Goal: Task Accomplishment & Management: Use online tool/utility

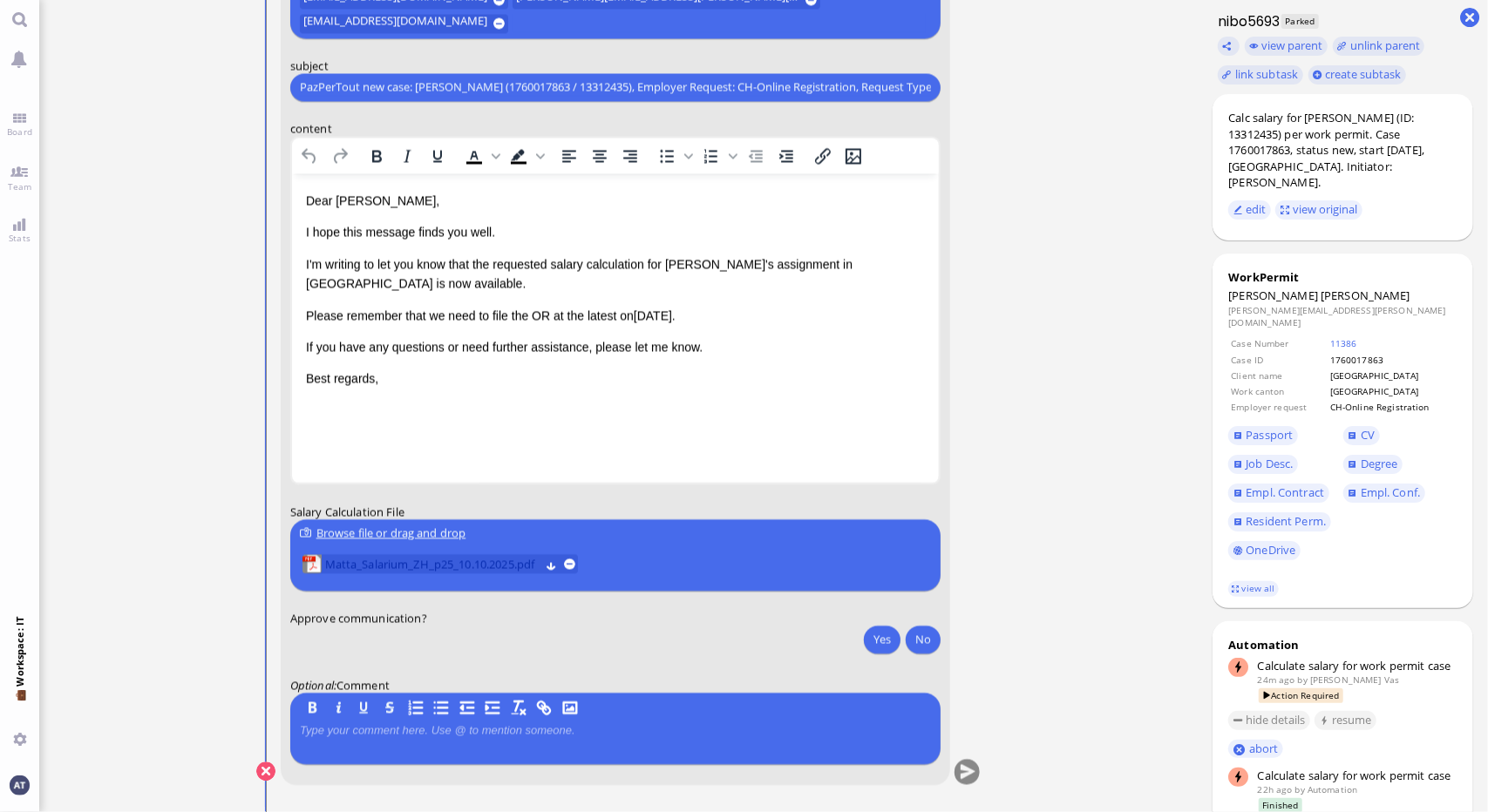
click at [465, 559] on span "Matta_Salarium_ZH_p25_10.10.2025.pdf" at bounding box center [432, 564] width 214 height 20
click at [588, 302] on div "Dear [PERSON_NAME], I hope this message finds you well. I'm writing to let you …" at bounding box center [614, 289] width 619 height 198
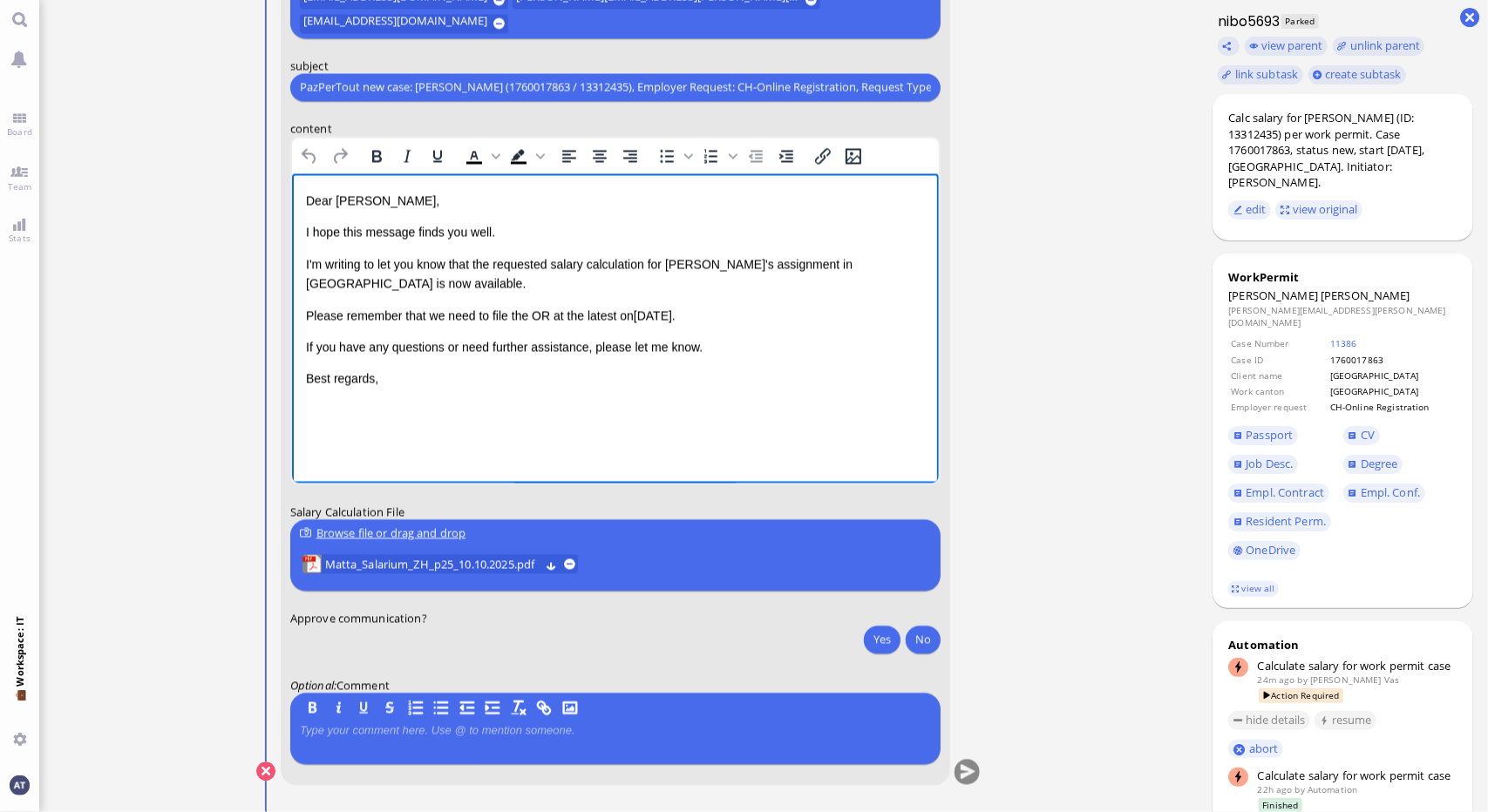
click at [554, 314] on span "Please remember that we need to file the OR at the latest on" at bounding box center [469, 315] width 328 height 14
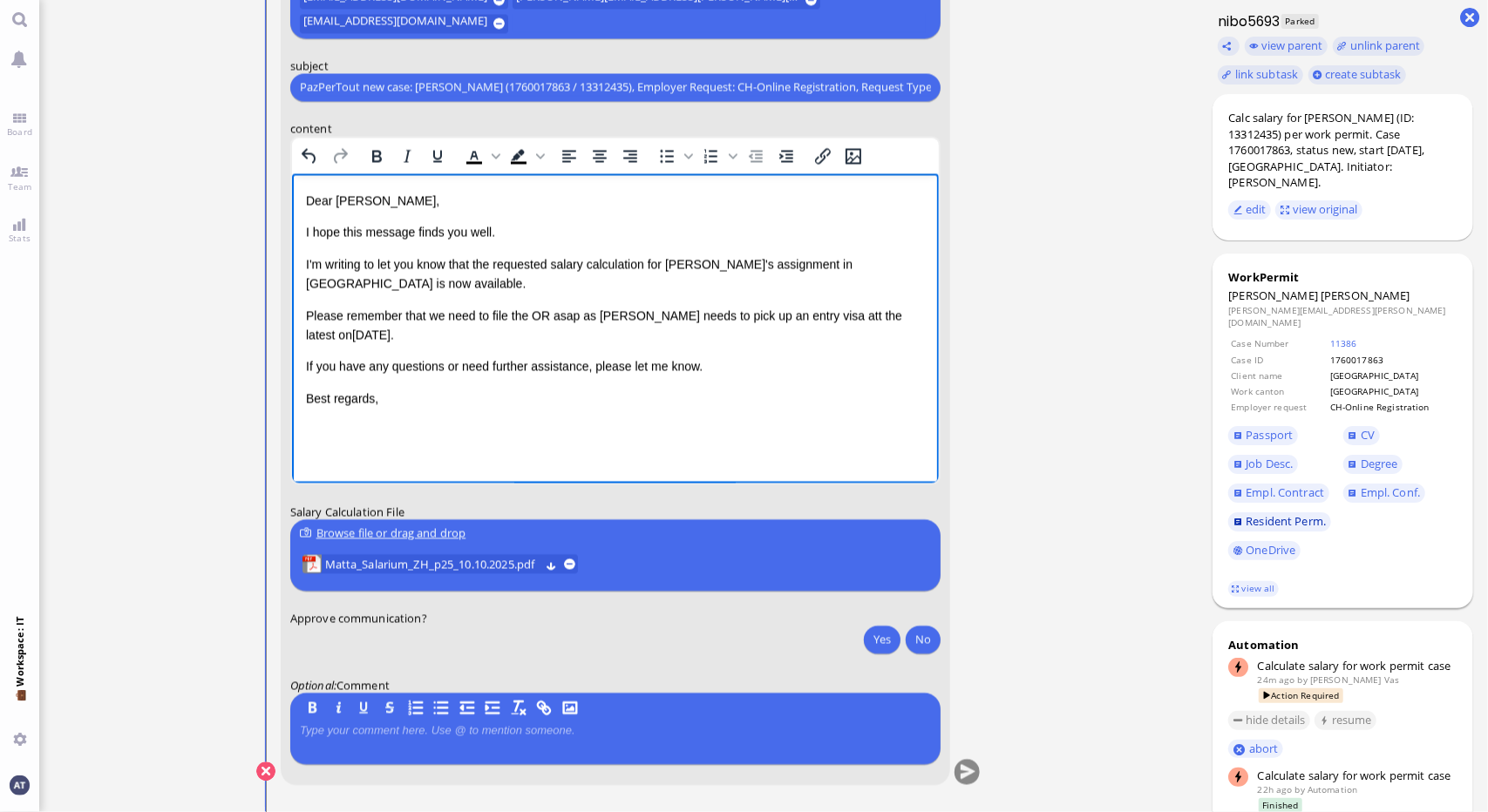
click at [1285, 513] on span "Resident Perm." at bounding box center [1286, 521] width 80 height 16
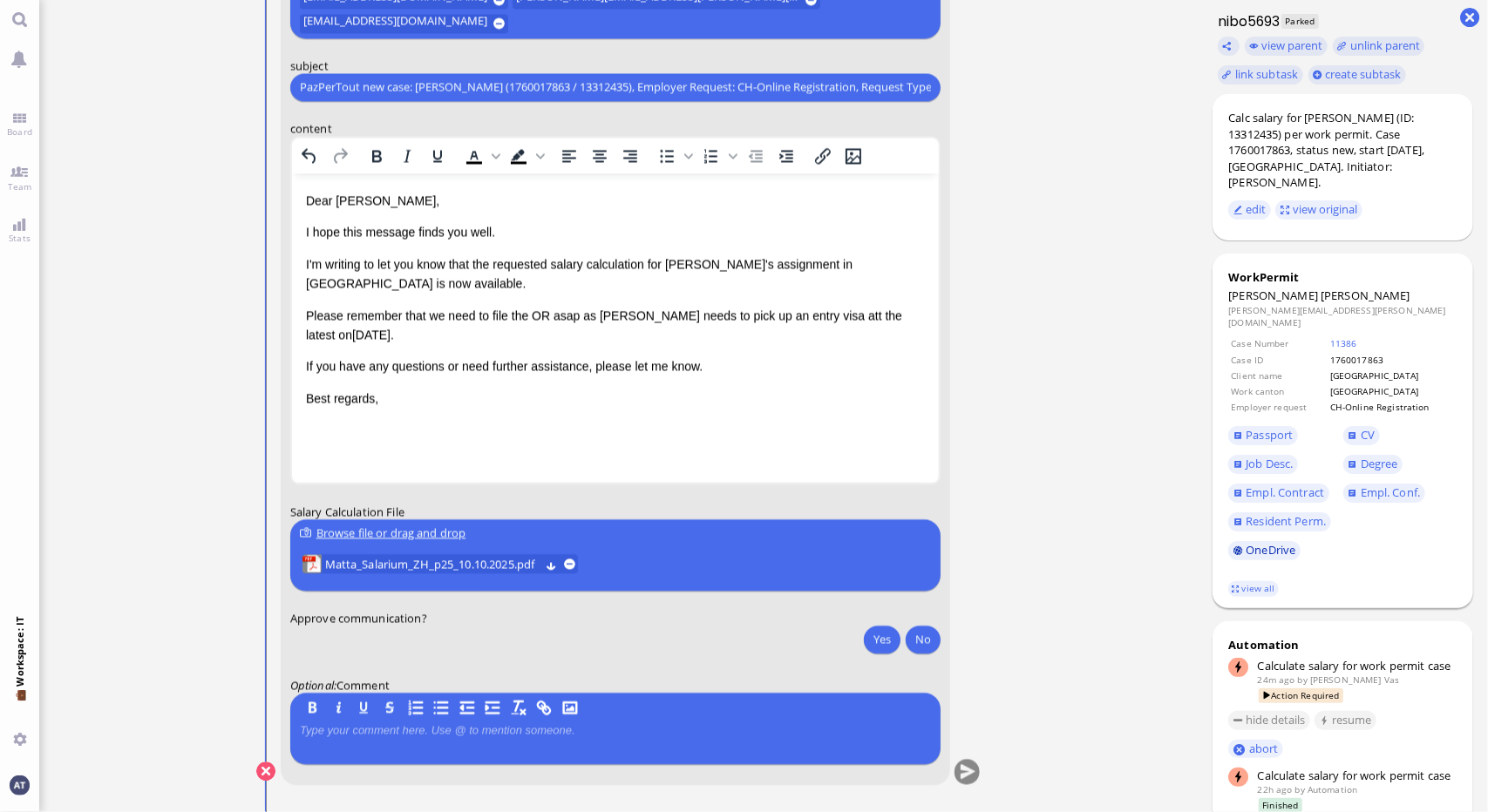
click at [1264, 541] on link "OneDrive" at bounding box center [1263, 551] width 72 height 20
click at [1256, 541] on link "OneDrive" at bounding box center [1263, 551] width 72 height 20
click at [822, 312] on span "Please remember that we need to file the OR asap as [PERSON_NAME] needs to pick…" at bounding box center [603, 324] width 596 height 33
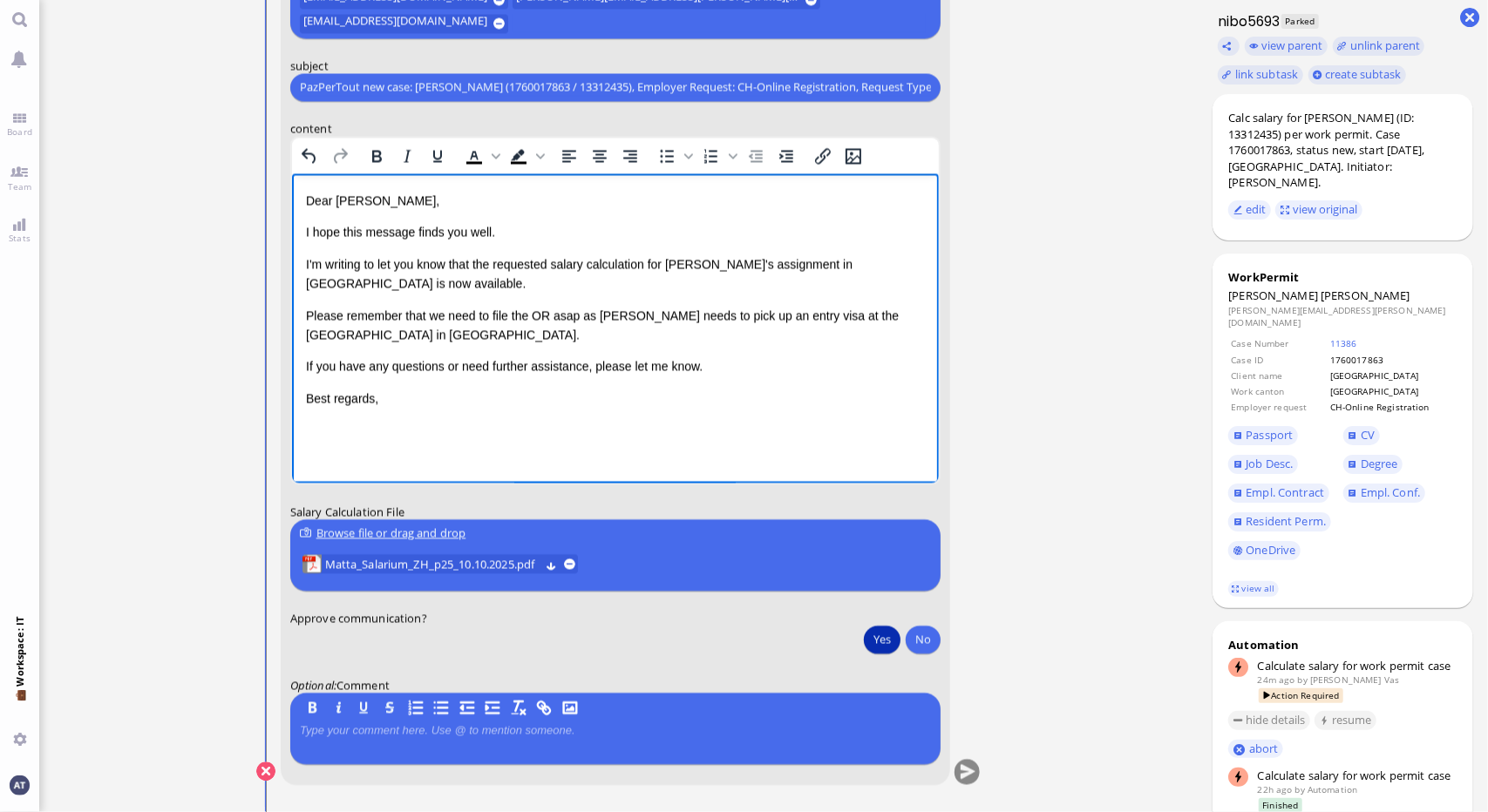
click at [876, 633] on button "Yes" at bounding box center [882, 638] width 37 height 28
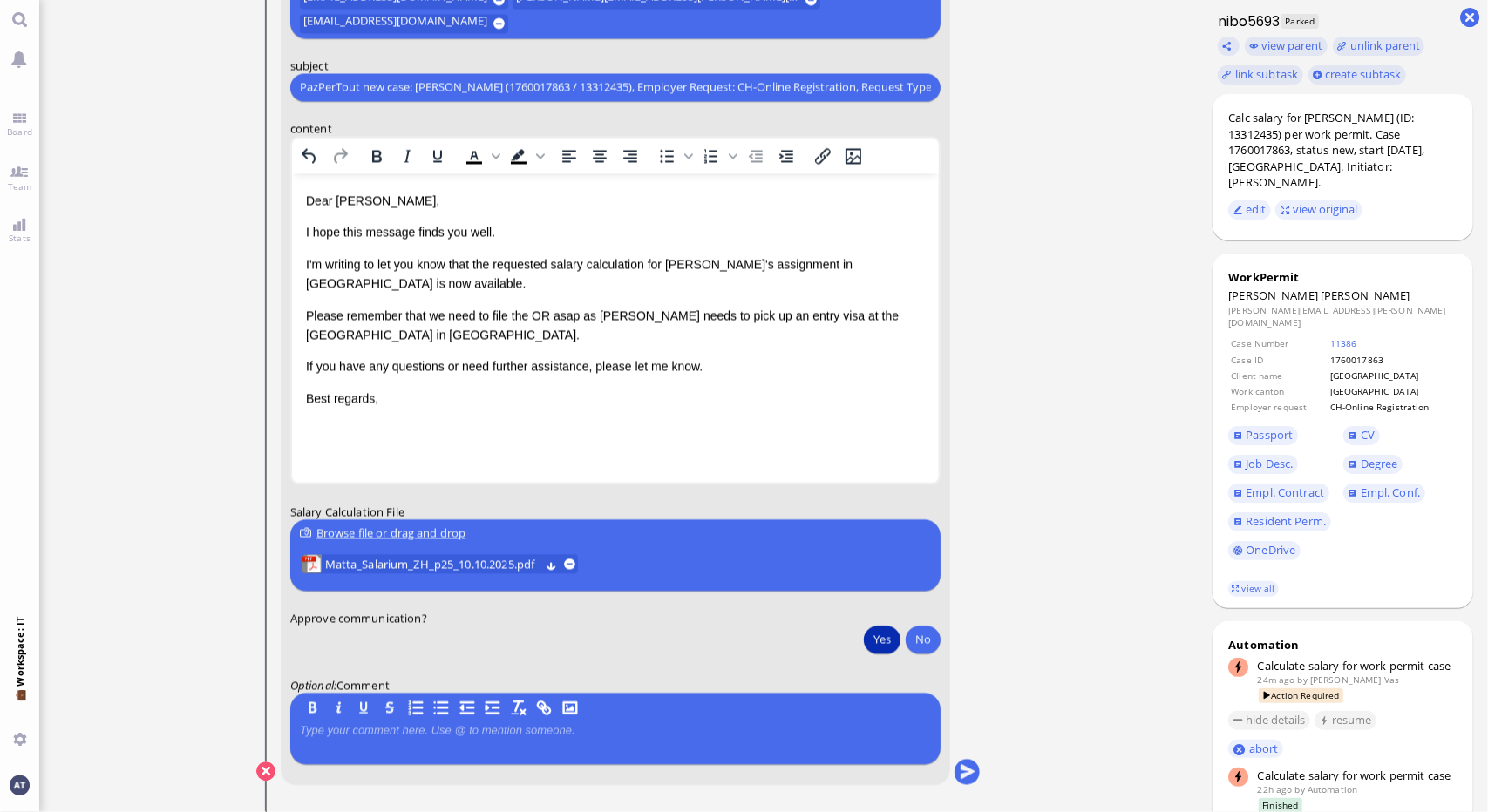
click at [965, 774] on button "submit" at bounding box center [966, 771] width 26 height 26
